Goal: Task Accomplishment & Management: Manage account settings

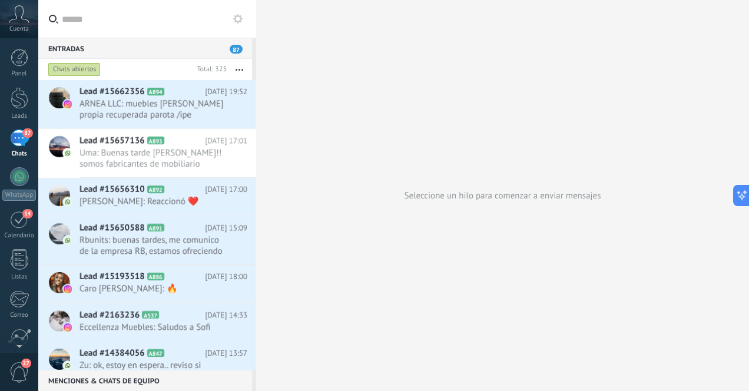
click at [18, 141] on div "87" at bounding box center [19, 138] width 19 height 17
click at [21, 98] on div at bounding box center [20, 98] width 18 height 22
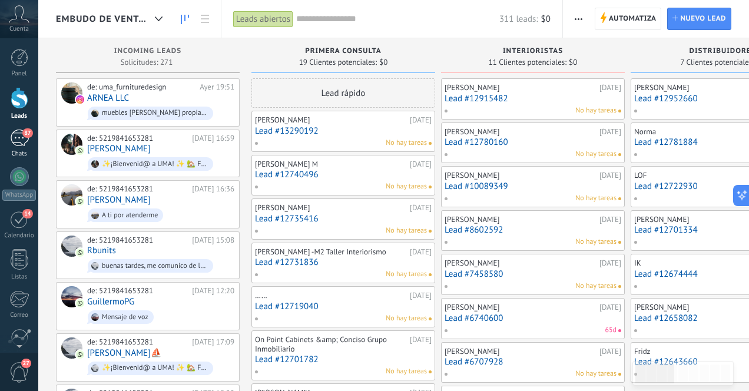
click at [14, 141] on div "87" at bounding box center [19, 138] width 19 height 17
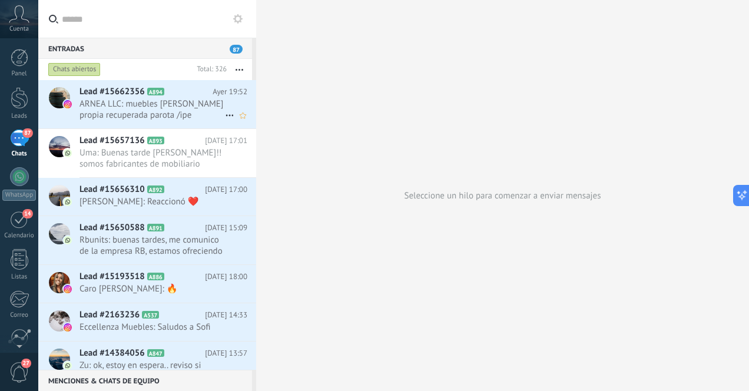
click at [119, 111] on span "ARNEA LLC: muebles [PERSON_NAME] propia recuperada parota /ipe" at bounding box center [153, 109] width 146 height 22
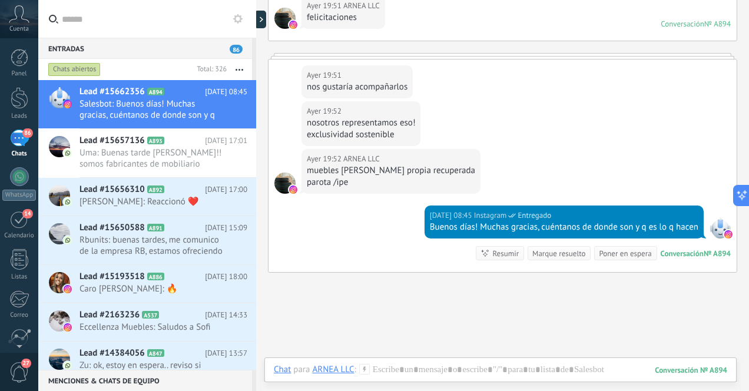
scroll to position [211, 0]
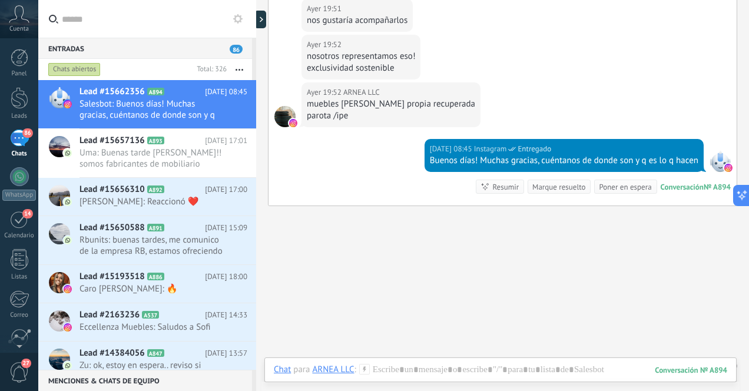
click at [16, 140] on div "86" at bounding box center [19, 138] width 19 height 17
